Goal: Information Seeking & Learning: Learn about a topic

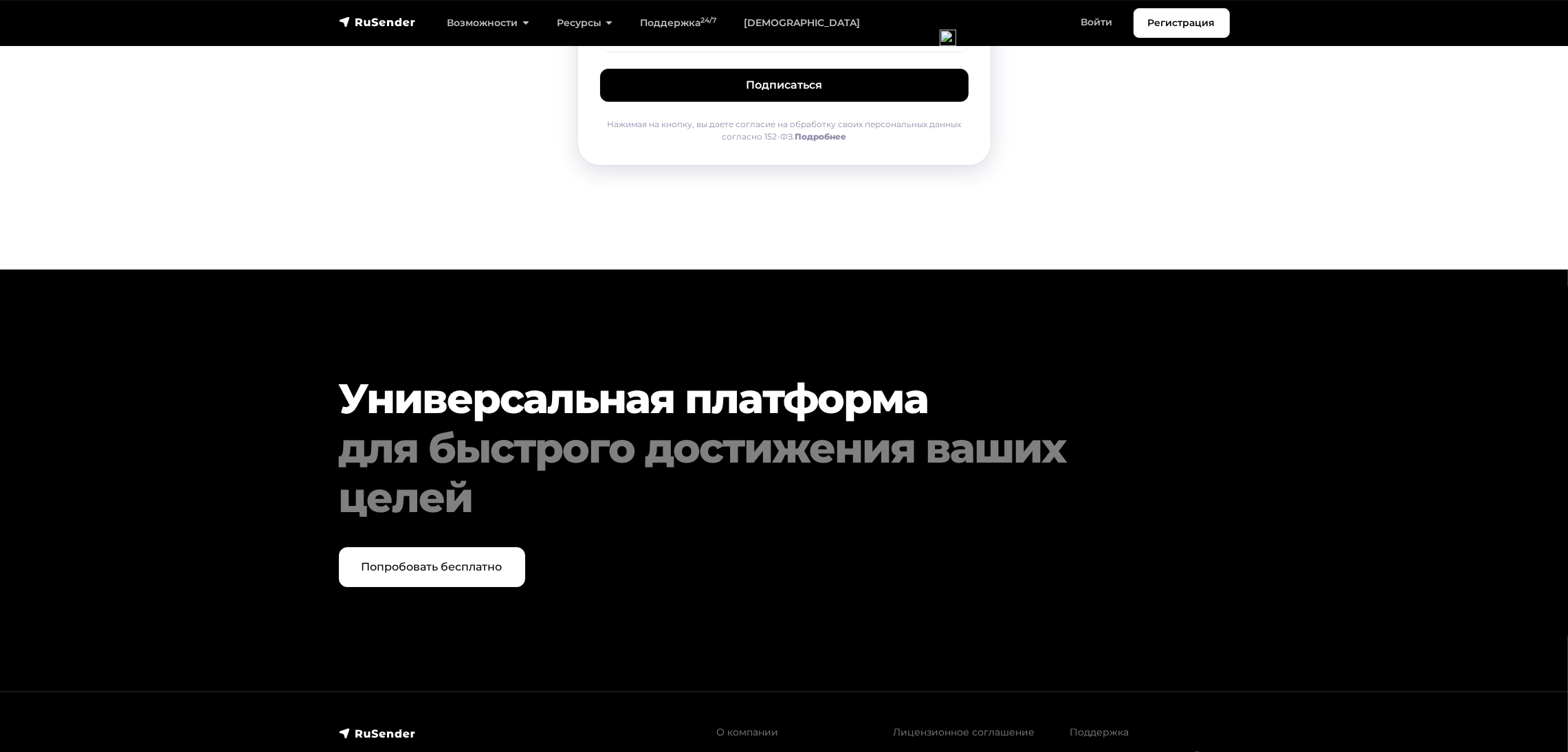
scroll to position [6939, 0]
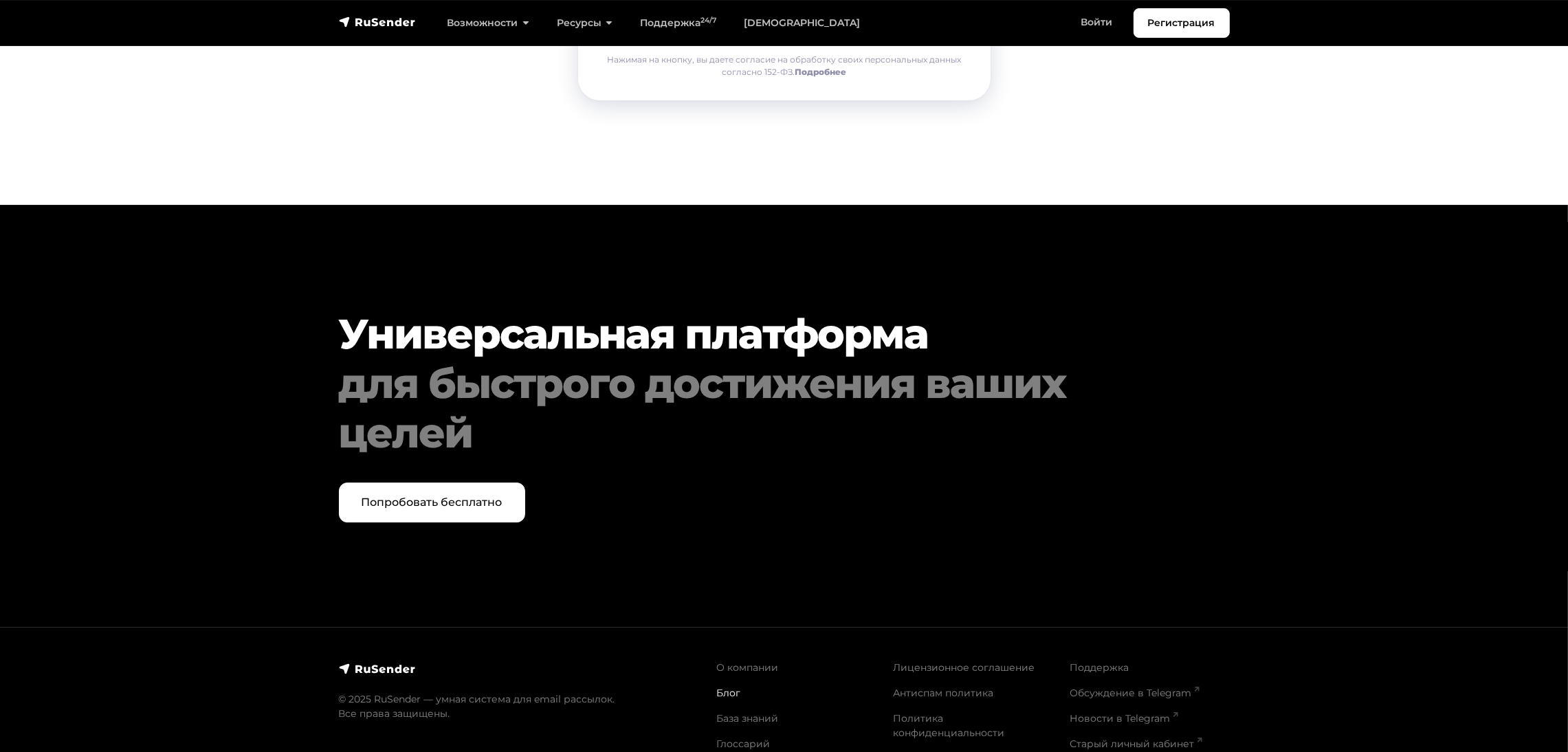
drag, startPoint x: 730, startPoint y: 648, endPoint x: 733, endPoint y: 637, distance: 11.4
click at [730, 686] on li "Блог" at bounding box center [797, 693] width 160 height 14
click at [733, 687] on link "Блог" at bounding box center [729, 693] width 24 height 12
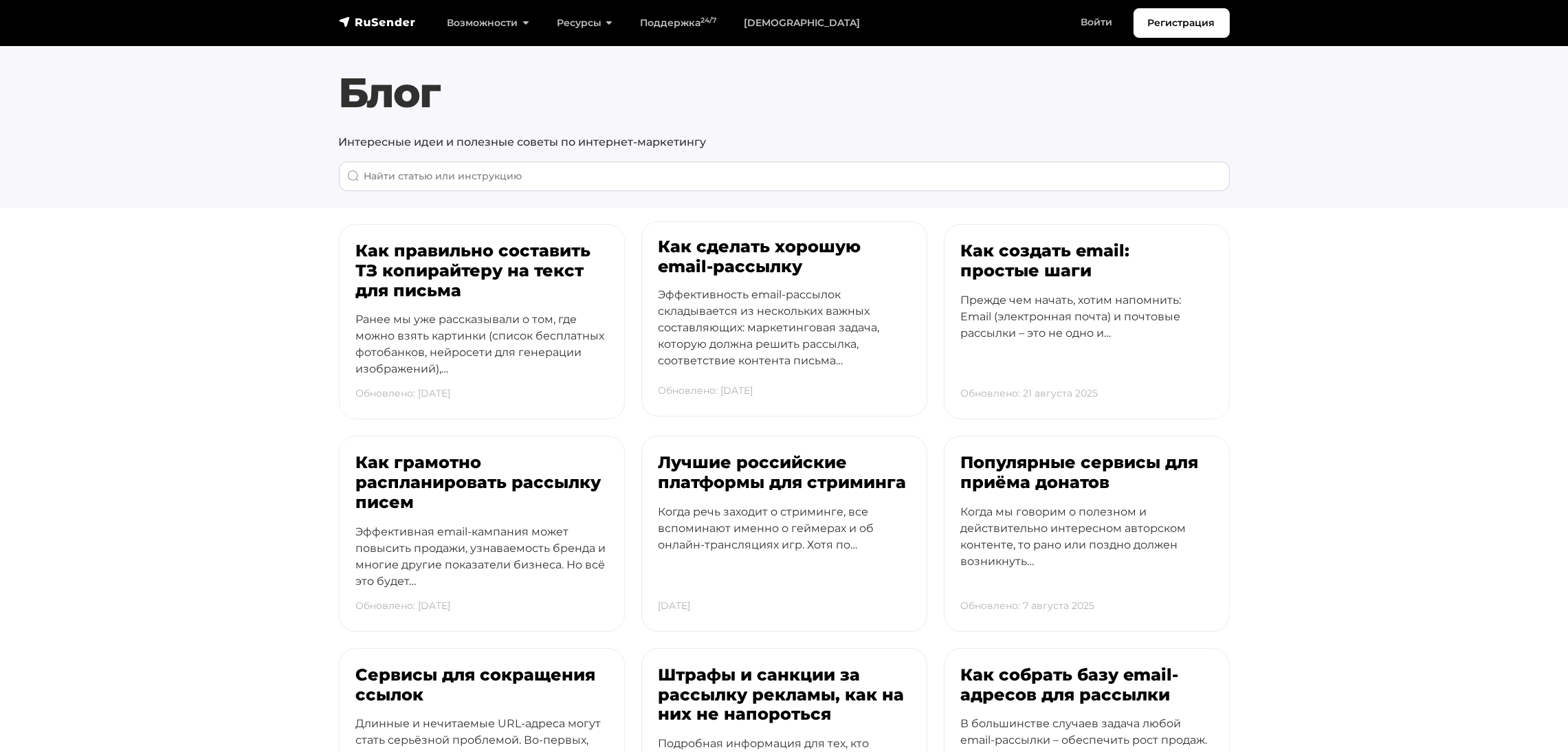
click at [755, 260] on h3 "Как сделать хорошую email-рассылку" at bounding box center [784, 257] width 251 height 40
click at [998, 245] on h3 "Как создать email: простые шаги" at bounding box center [1087, 257] width 251 height 40
click at [1014, 470] on h3 "Популярные сервисы для приёма донатов" at bounding box center [1087, 469] width 251 height 40
click at [741, 463] on h3 "Лучшие российские платформы для стриминга" at bounding box center [784, 469] width 251 height 40
click at [419, 474] on h3 "Как грамотно распланировать рассылку писем" at bounding box center [482, 478] width 251 height 59
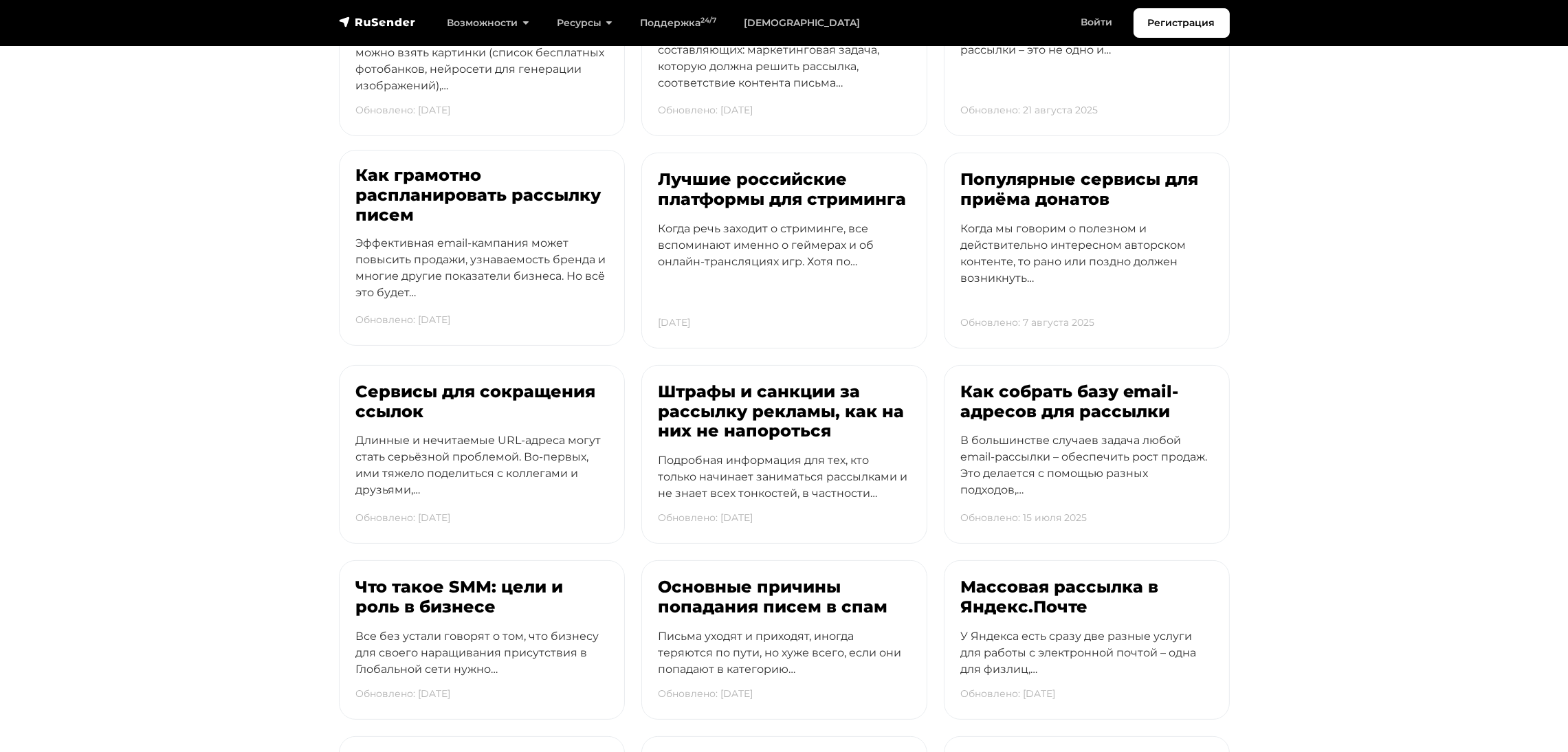
scroll to position [308, 0]
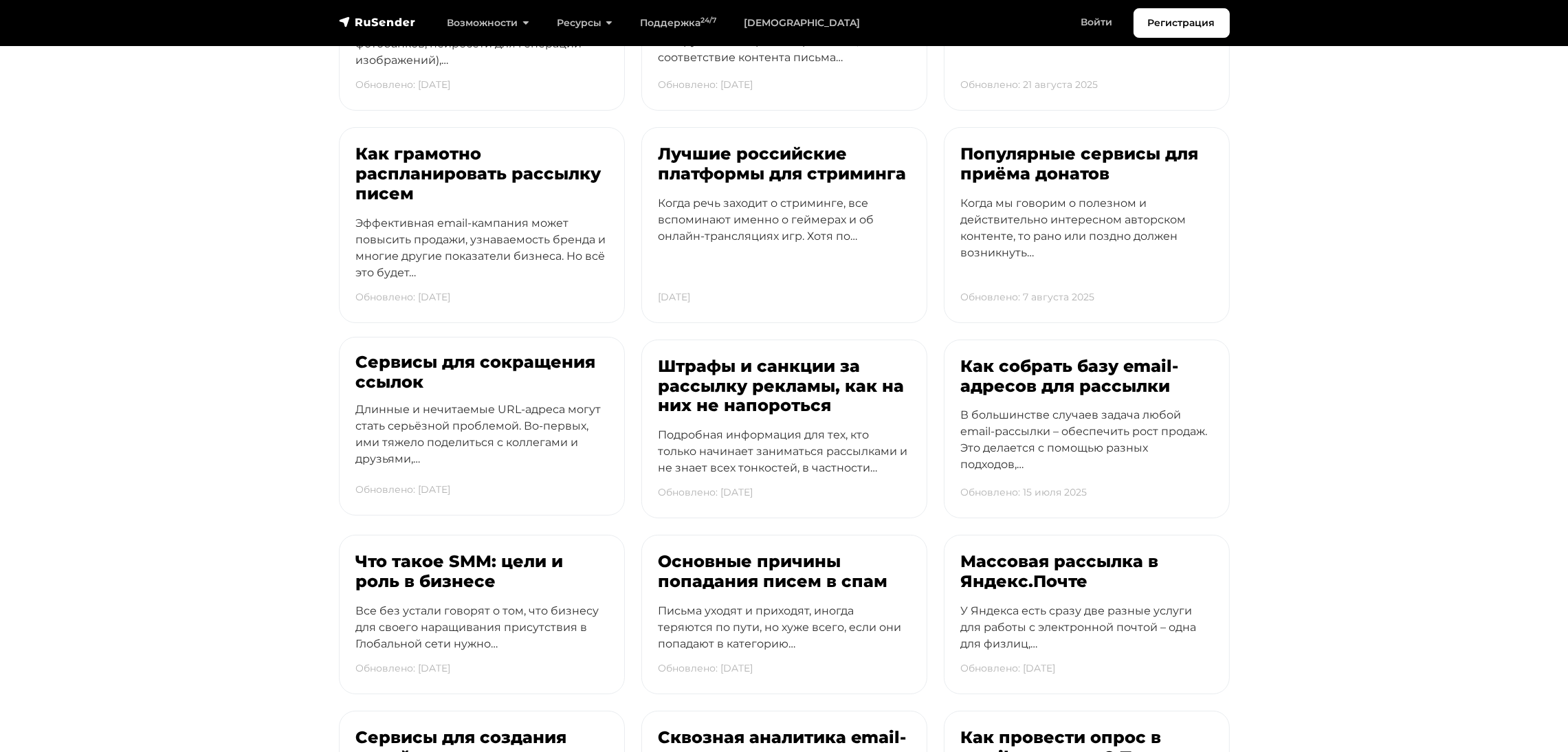
click at [432, 361] on h3 "Сервисы для сокращения ссылок" at bounding box center [482, 372] width 251 height 40
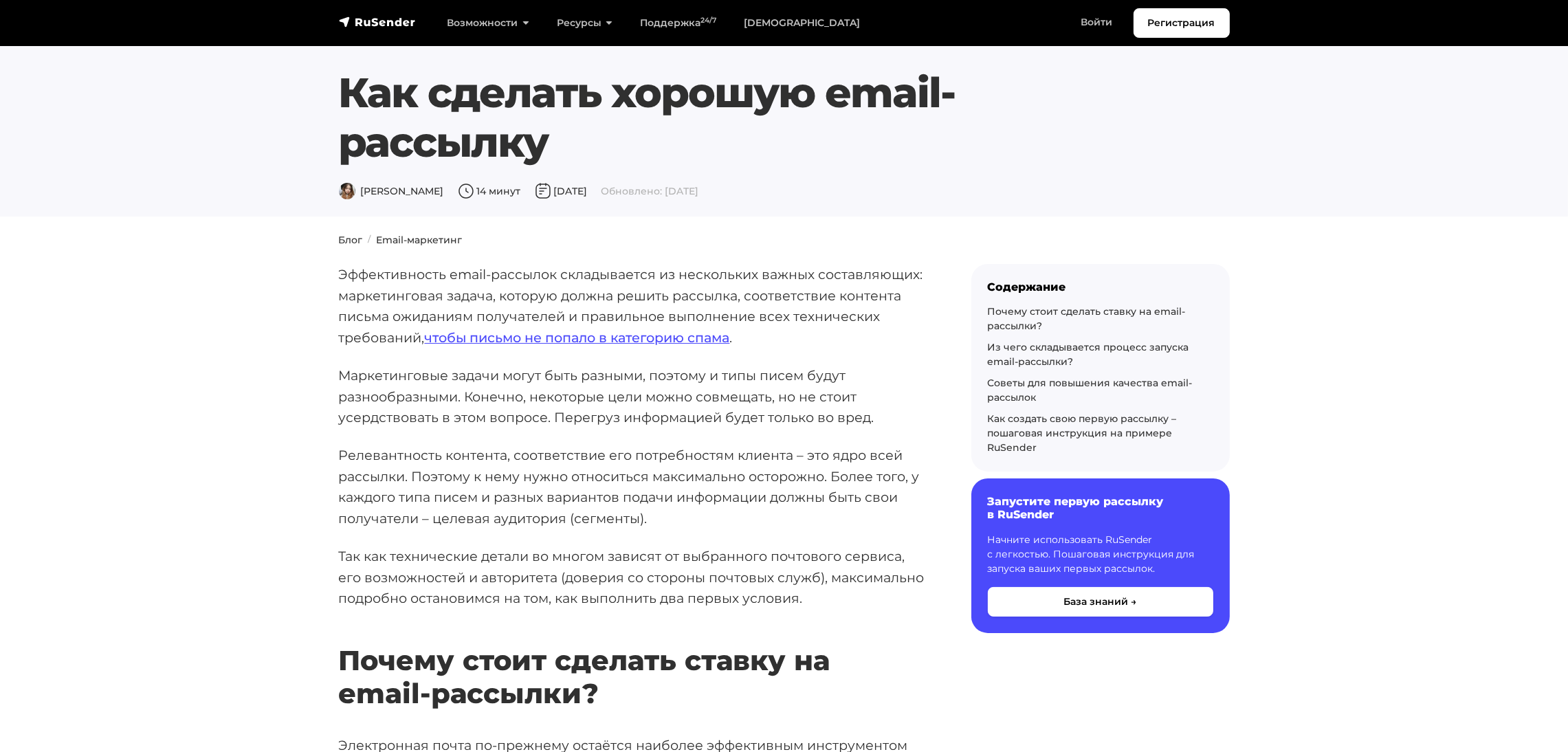
drag, startPoint x: 562, startPoint y: 148, endPoint x: 333, endPoint y: 98, distance: 234.4
click at [333, 98] on div "Как сделать хорошую email-рассылку Дарья Л. 14 минут 22 июня 2022 Обновлено: 26…" at bounding box center [747, 134] width 832 height 132
copy h1 "Как сделать хорошую email-рассылку"
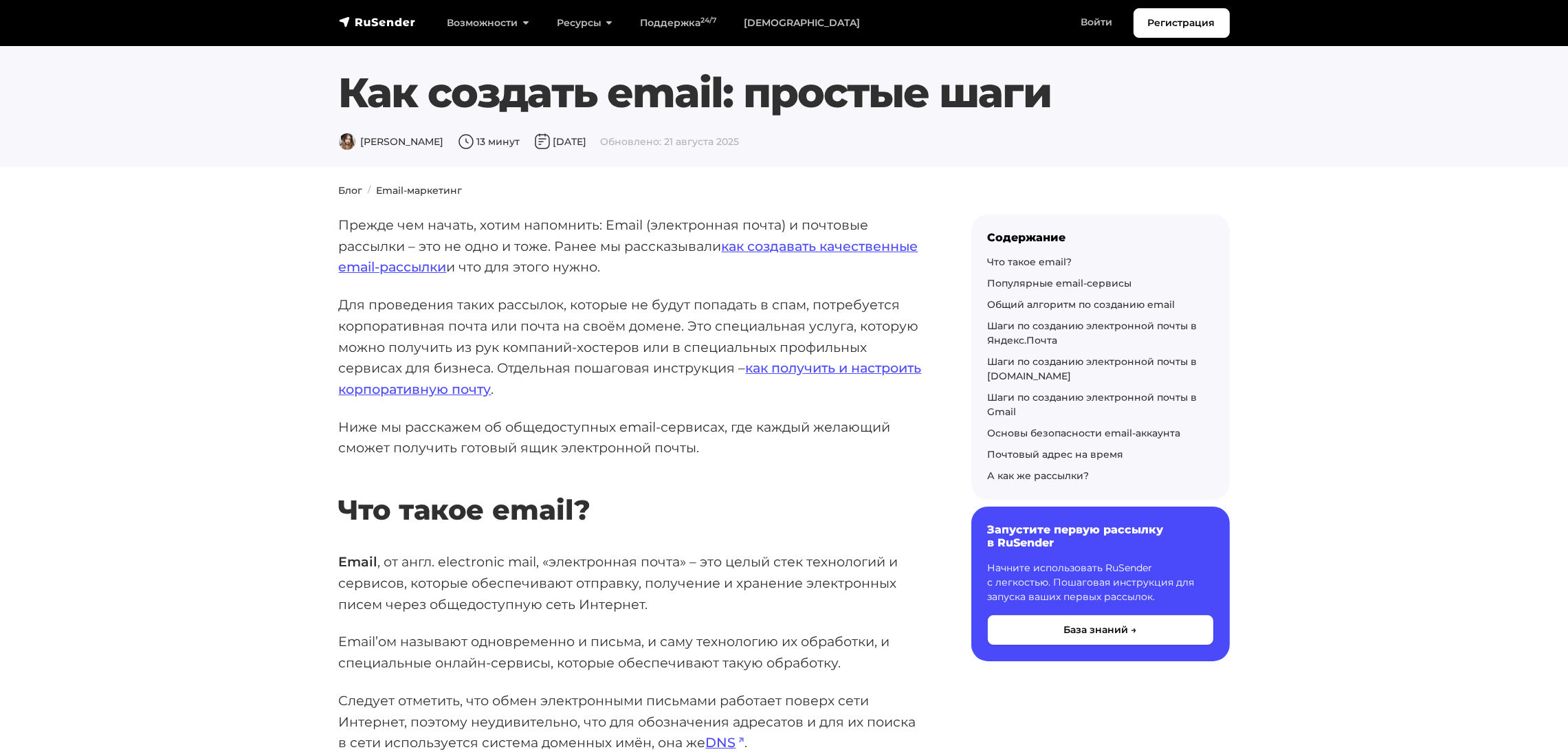
drag, startPoint x: 340, startPoint y: 92, endPoint x: 1214, endPoint y: 113, distance: 874.3
click at [1214, 113] on div "Как создать email: простые шаги Дарья Л. 13 минут 1 ноября 2022 Обновлено: 21 а…" at bounding box center [784, 109] width 908 height 83
copy h1 "Как создать email: простые шаги"
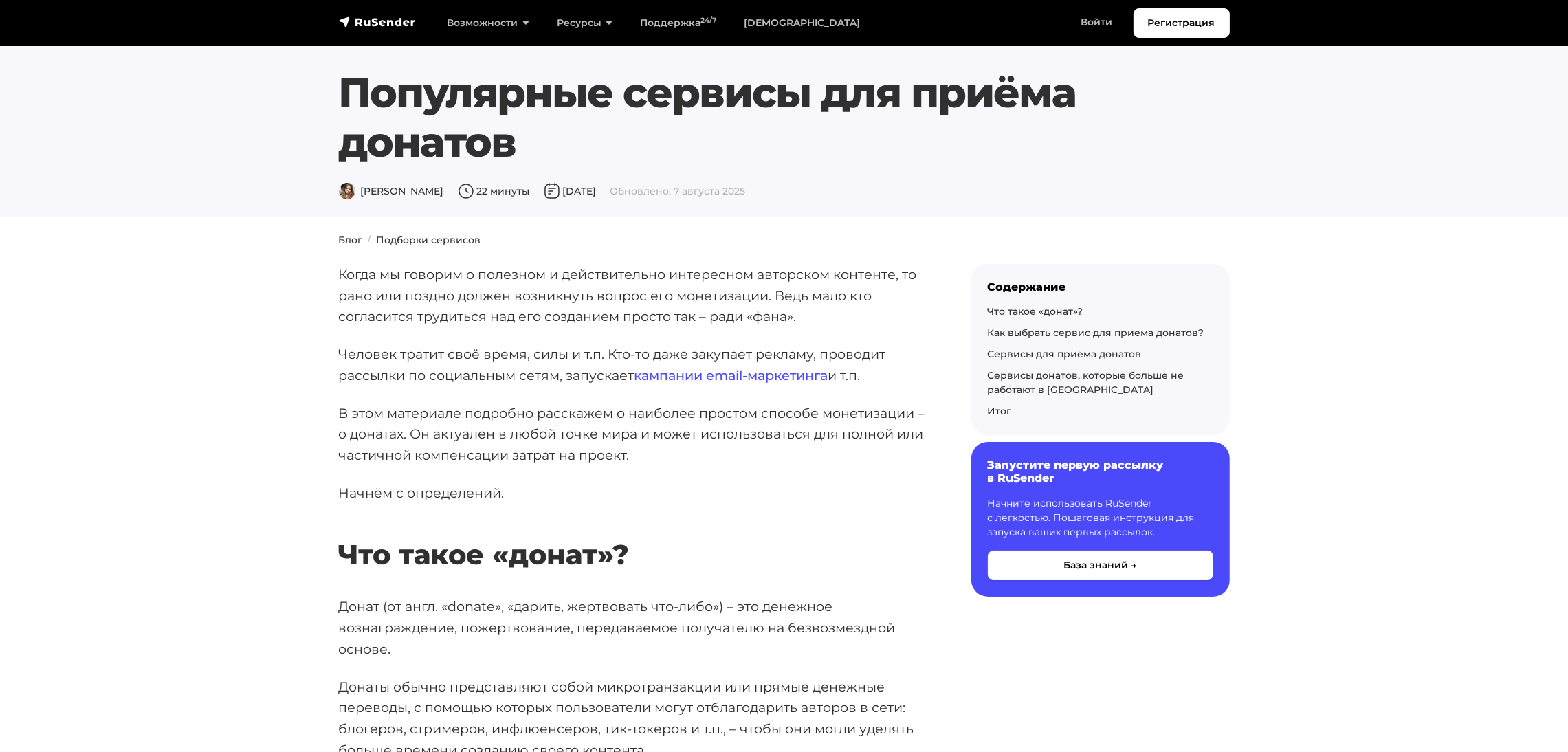
drag, startPoint x: 343, startPoint y: 88, endPoint x: 618, endPoint y: 160, distance: 284.3
click at [618, 160] on h1 "Популярные сервисы для приёма донатов" at bounding box center [746, 117] width 815 height 99
copy h1 "Популярные сервисы для приёма донатов"
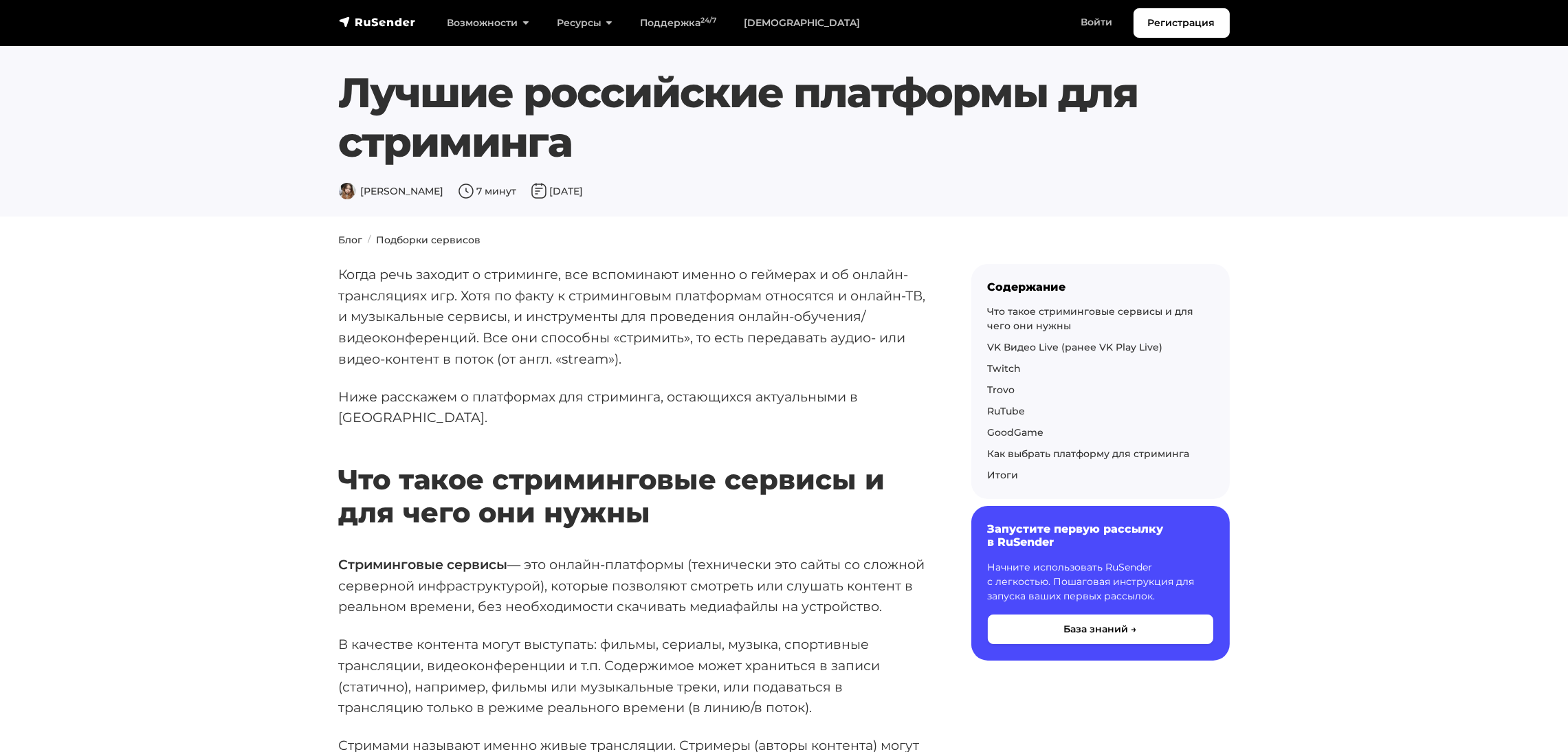
drag, startPoint x: 342, startPoint y: 84, endPoint x: 629, endPoint y: 121, distance: 289.4
click at [629, 121] on h1 "Лучшие российские платформы для стриминга" at bounding box center [746, 117] width 815 height 99
copy h1 "Лучшие российские платформы для стриминга"
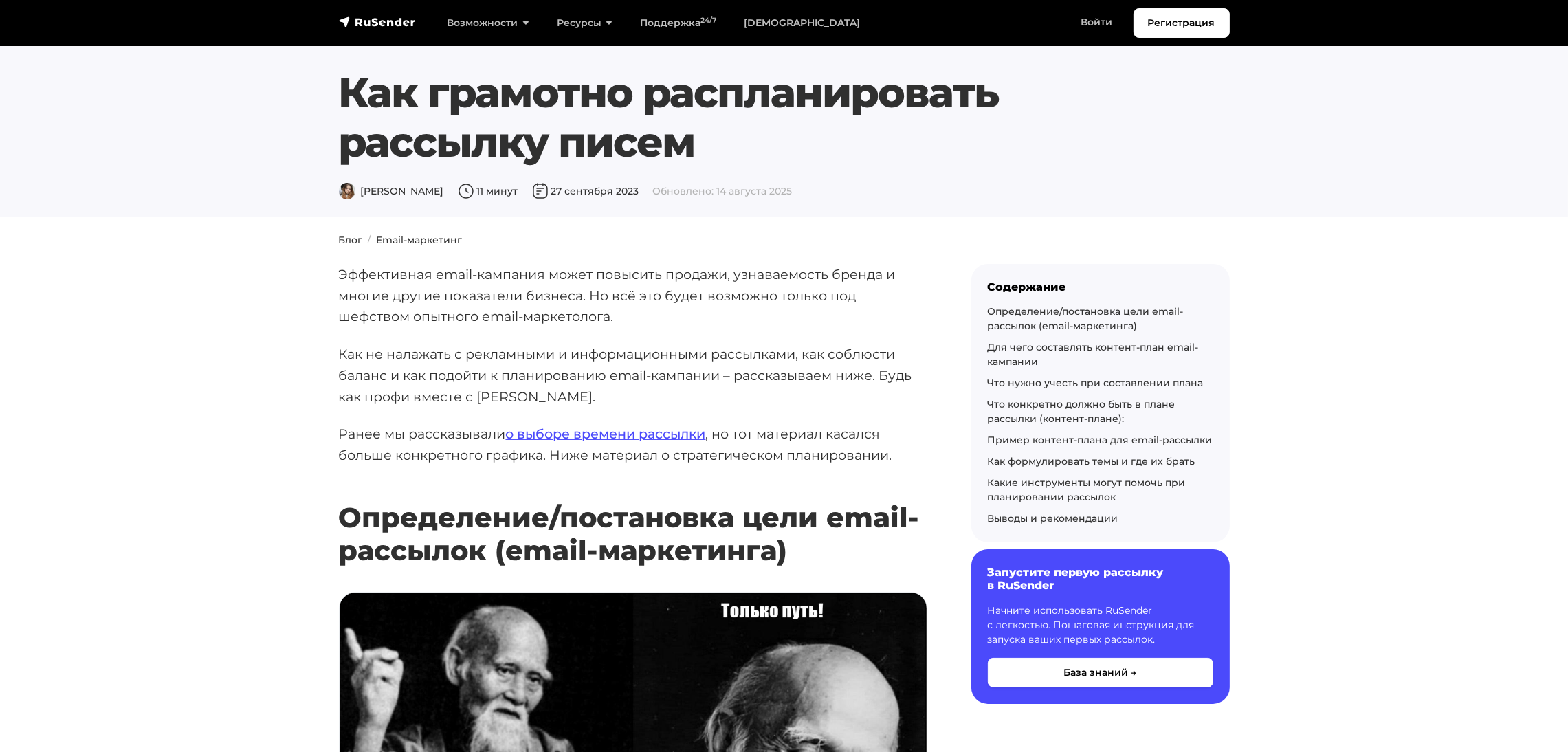
drag, startPoint x: 348, startPoint y: 91, endPoint x: 746, endPoint y: 153, distance: 402.8
click at [746, 153] on h1 "Как грамотно распланировать рассылку писем" at bounding box center [746, 117] width 815 height 99
copy h1 "Как грамотно распланировать рассылку писем"
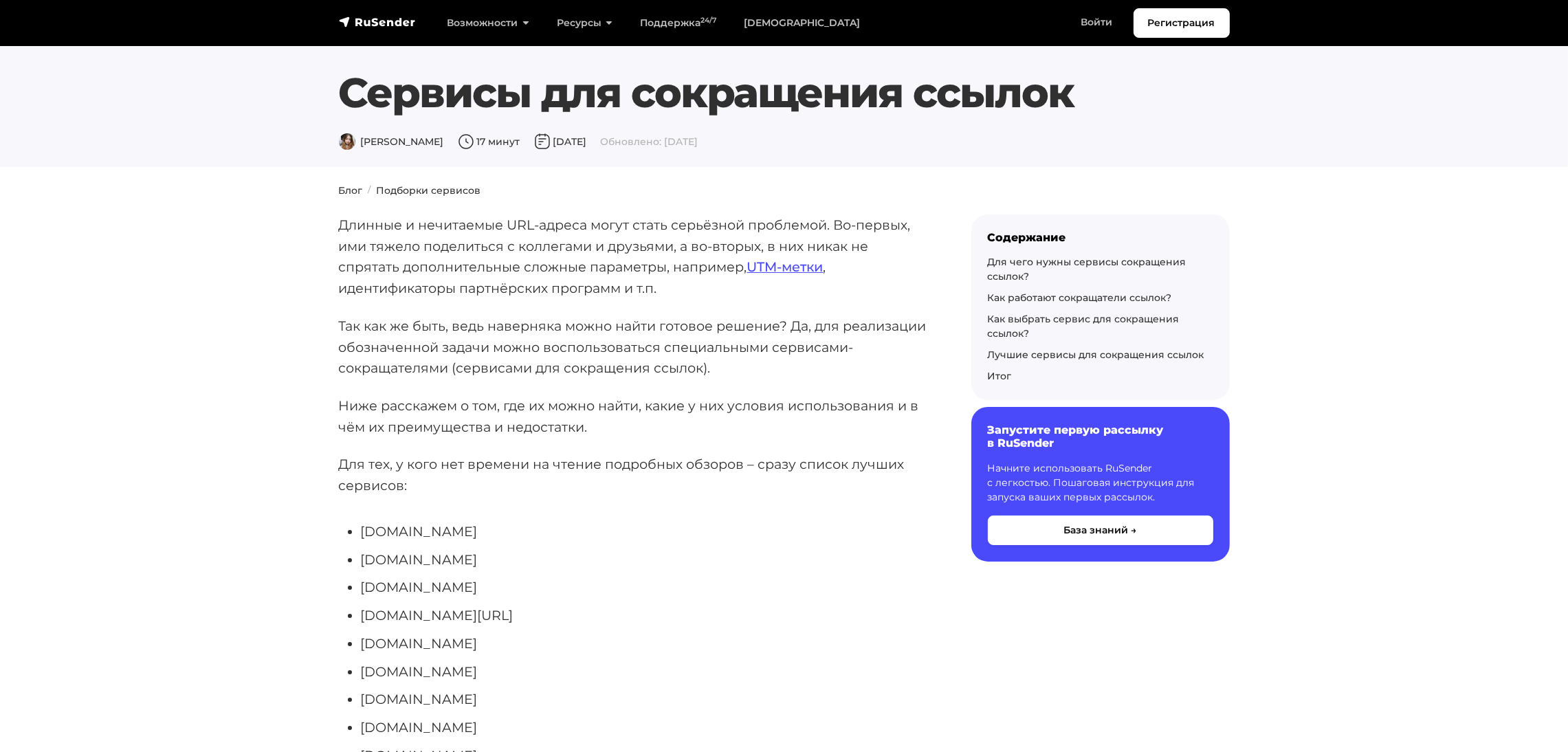
drag, startPoint x: 337, startPoint y: 95, endPoint x: 1109, endPoint y: 101, distance: 772.0
click at [1109, 101] on div "Сервисы для сокращения ссылок [PERSON_NAME] 17 минут [DATE] Обновлено: [DATE]" at bounding box center [747, 109] width 832 height 83
copy h1 "Сервисы для сокращения ссылок"
